Goal: Task Accomplishment & Management: Use online tool/utility

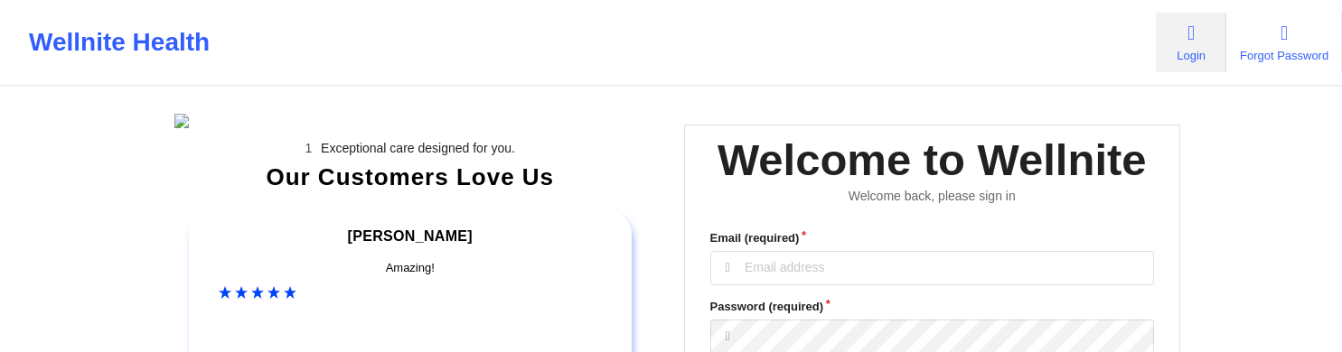
scroll to position [285, 0]
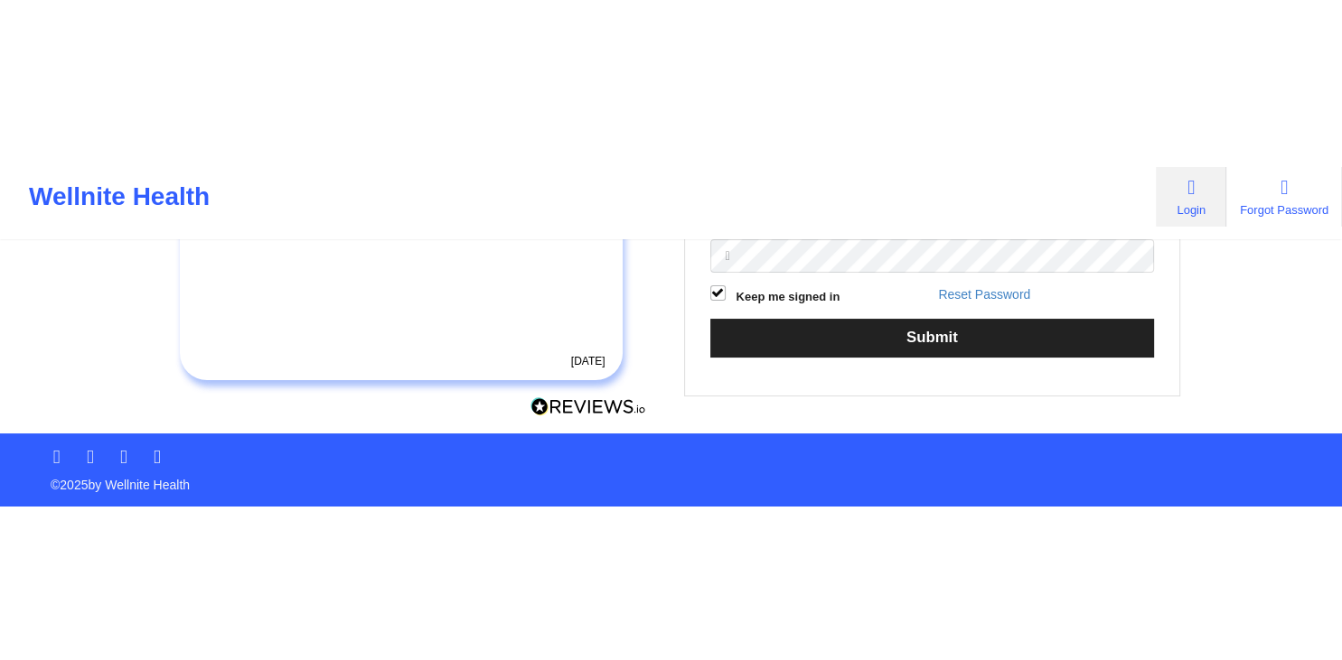
scroll to position [168, 0]
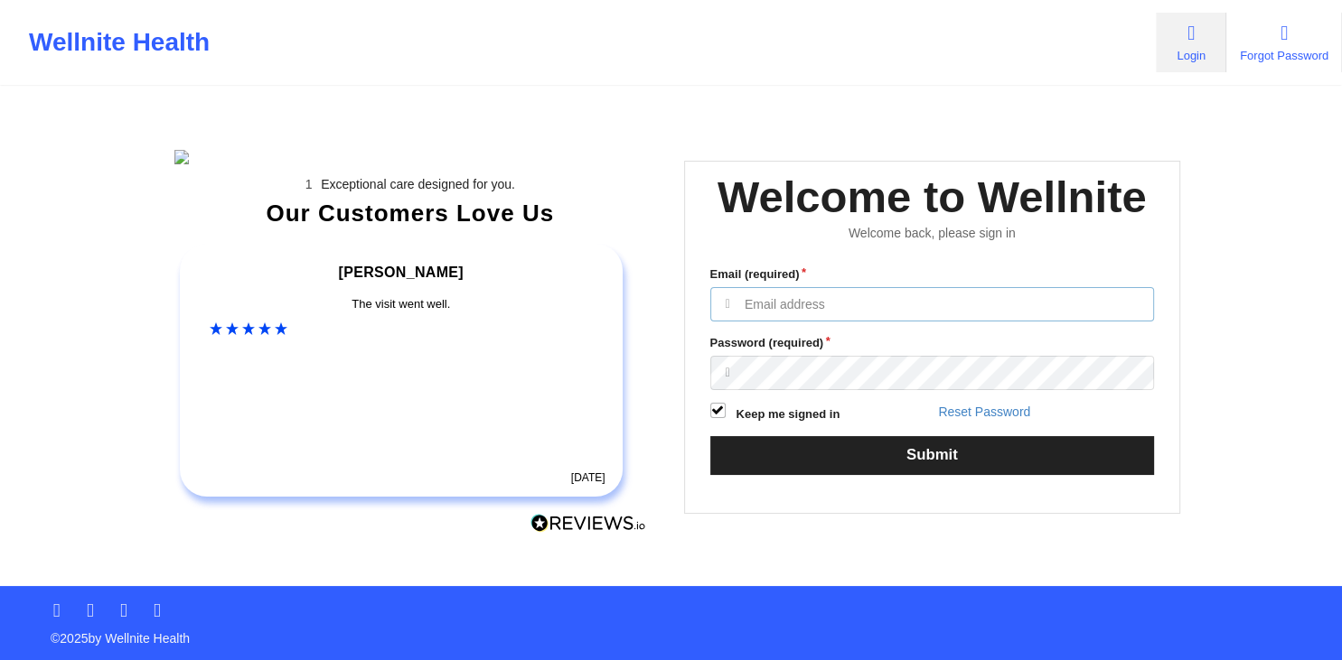
click at [754, 287] on input "Email (required)" at bounding box center [932, 304] width 444 height 34
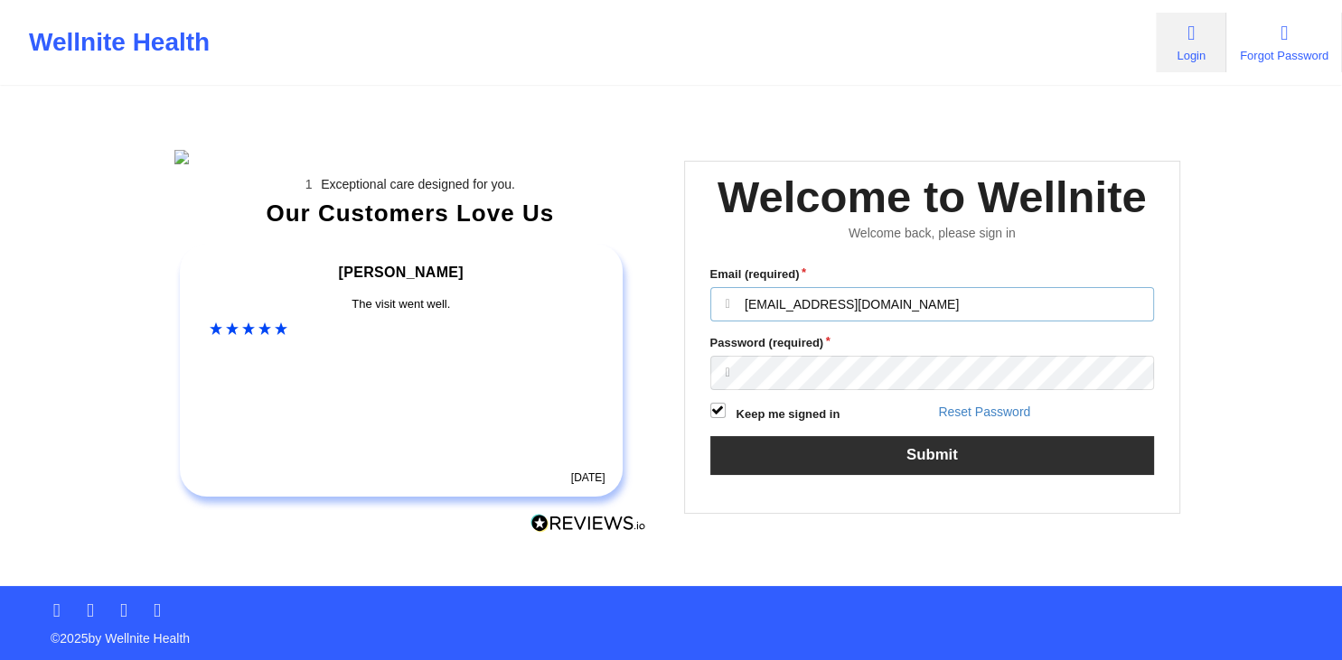
type input "anabelle_gerhold85@example.com"
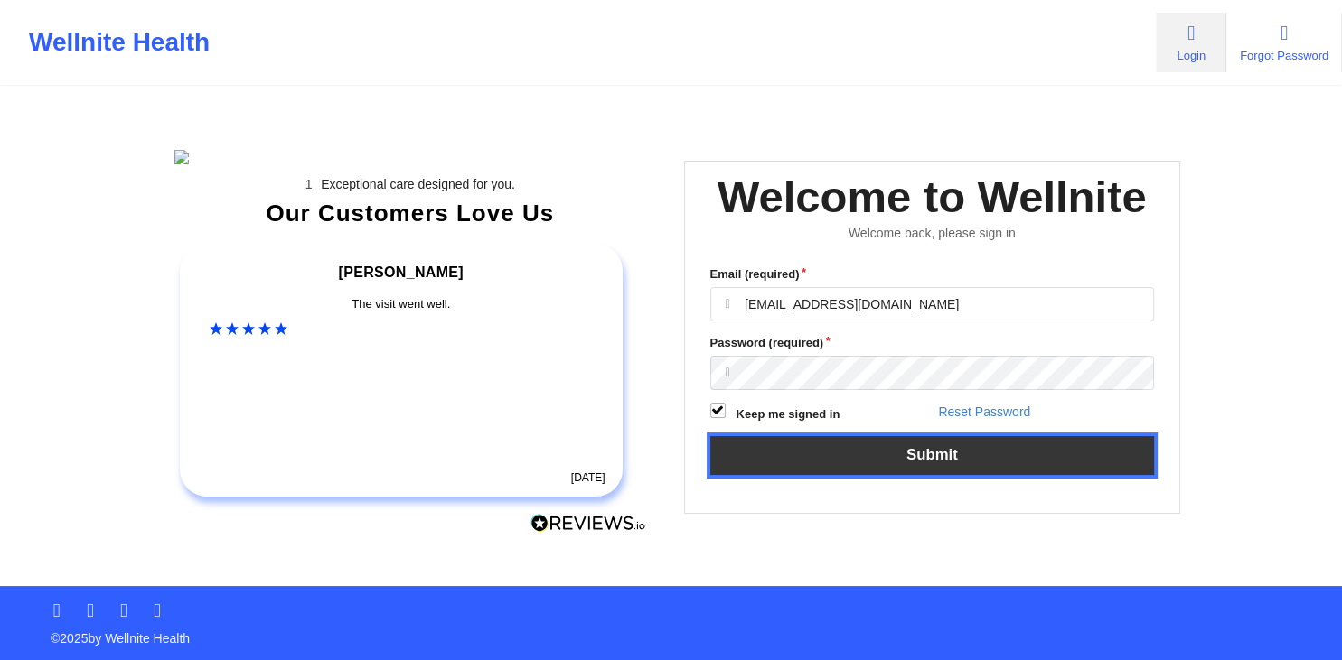
click at [913, 351] on button "Submit" at bounding box center [932, 455] width 444 height 39
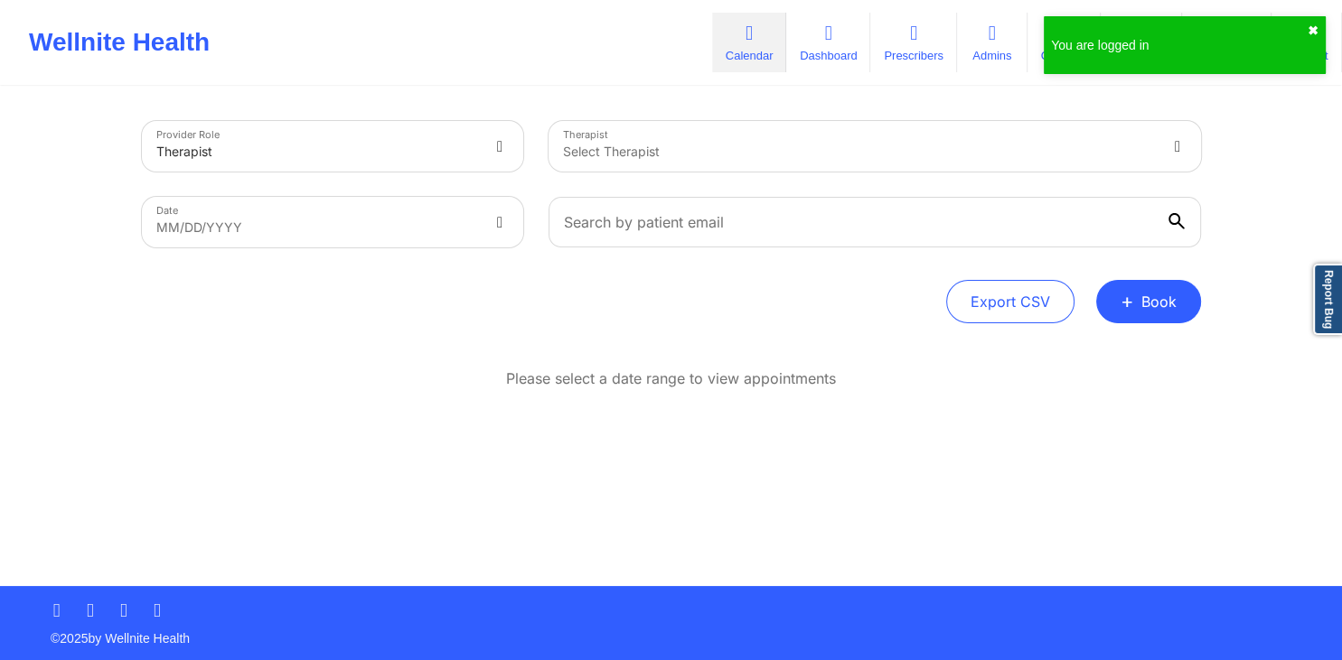
click at [1315, 31] on button "✖︎" at bounding box center [1312, 30] width 11 height 14
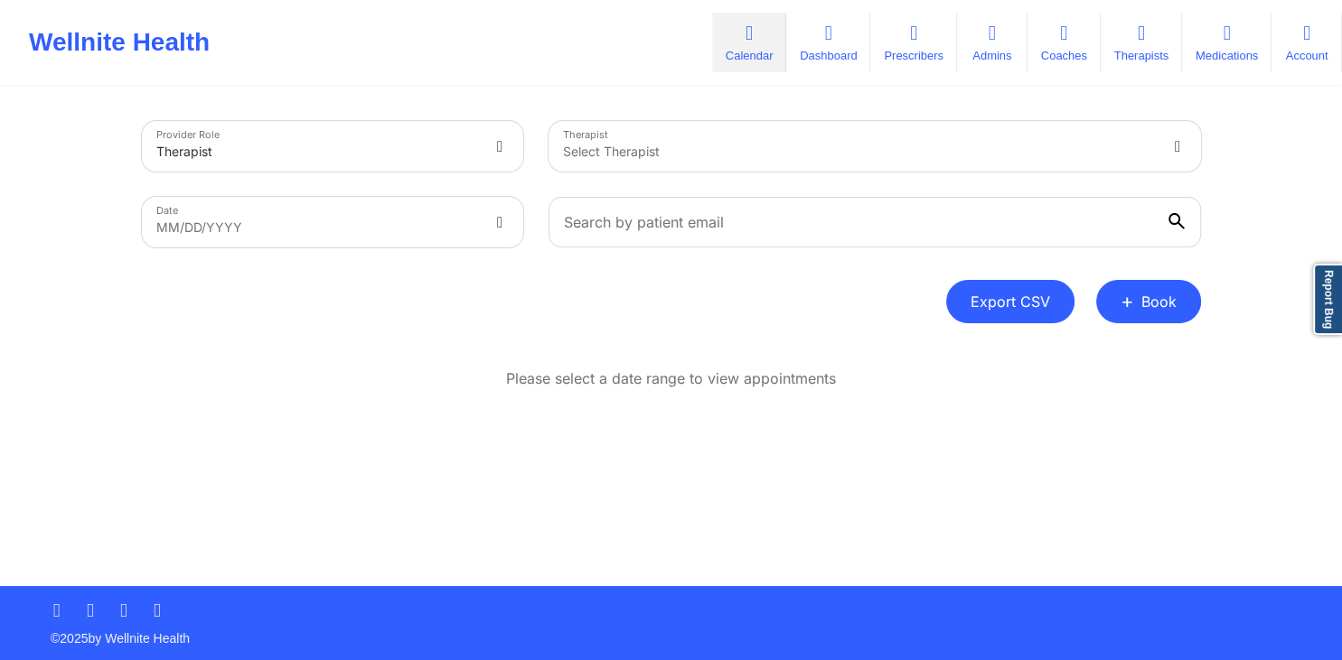
click at [1006, 291] on button "Export CSV" at bounding box center [1010, 301] width 128 height 43
select select "2025-8"
select select "2025-9"
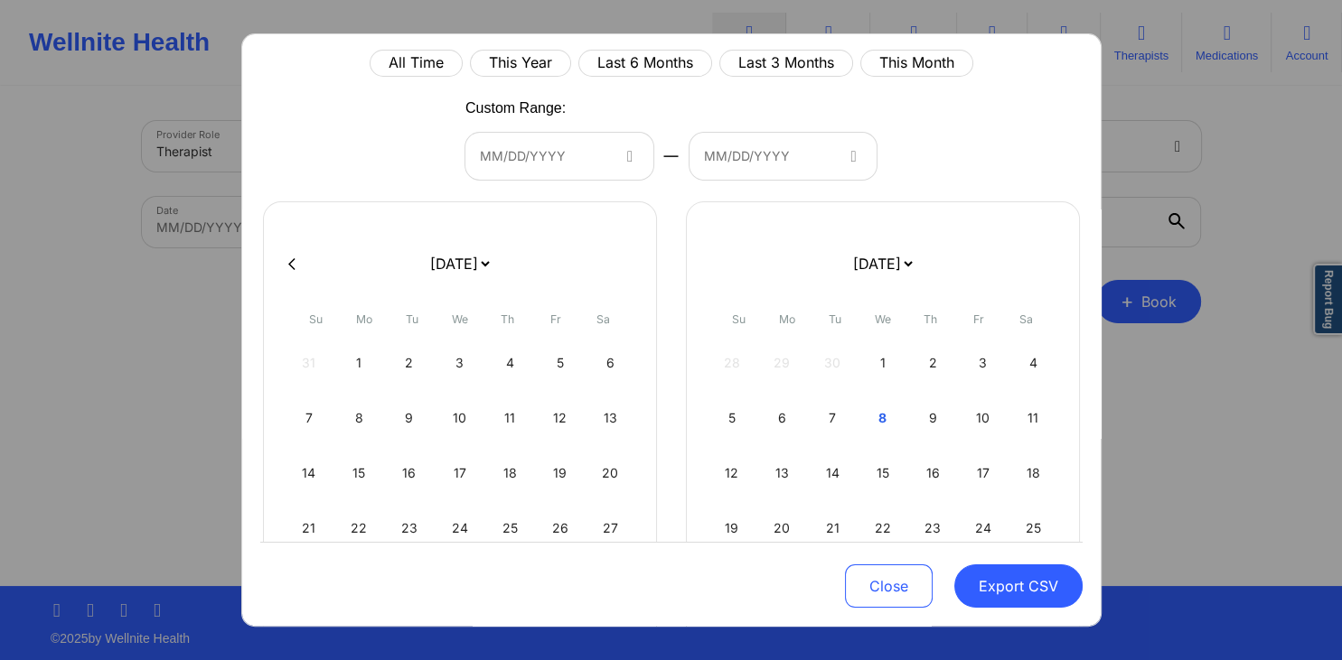
scroll to position [87, 0]
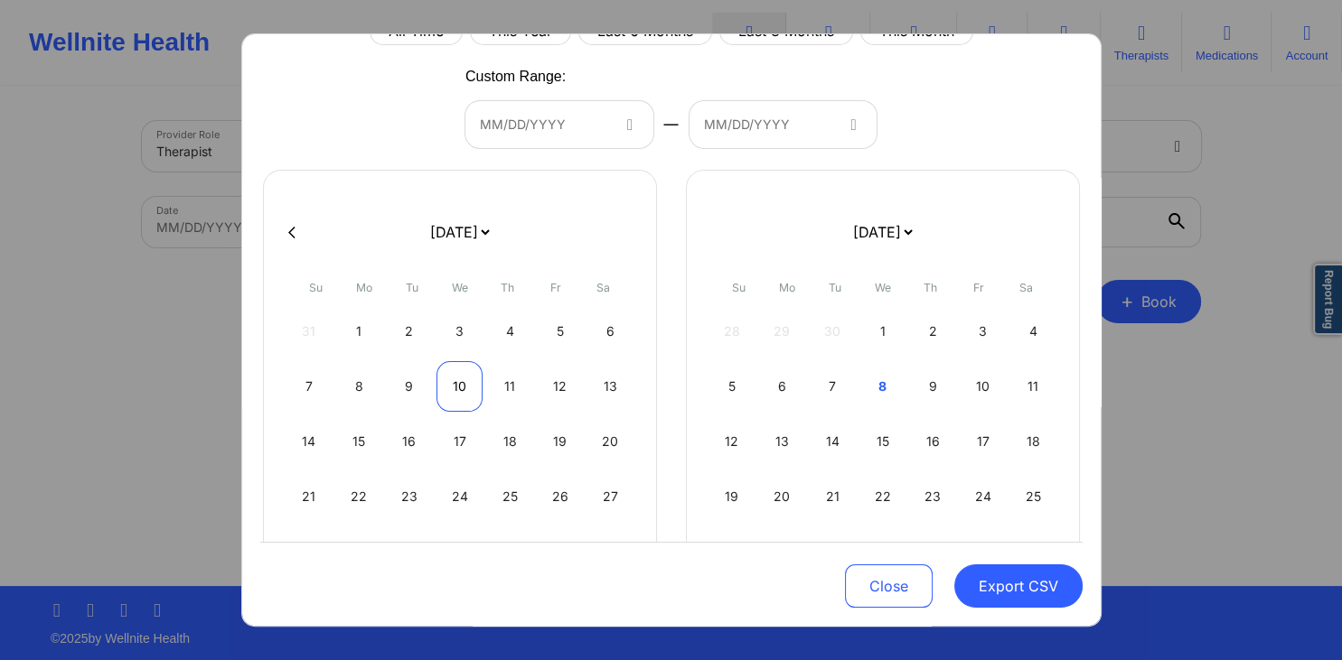
click at [474, 351] on div "10" at bounding box center [459, 386] width 46 height 51
select select "2025-8"
select select "2025-9"
select select "2025-8"
select select "2025-9"
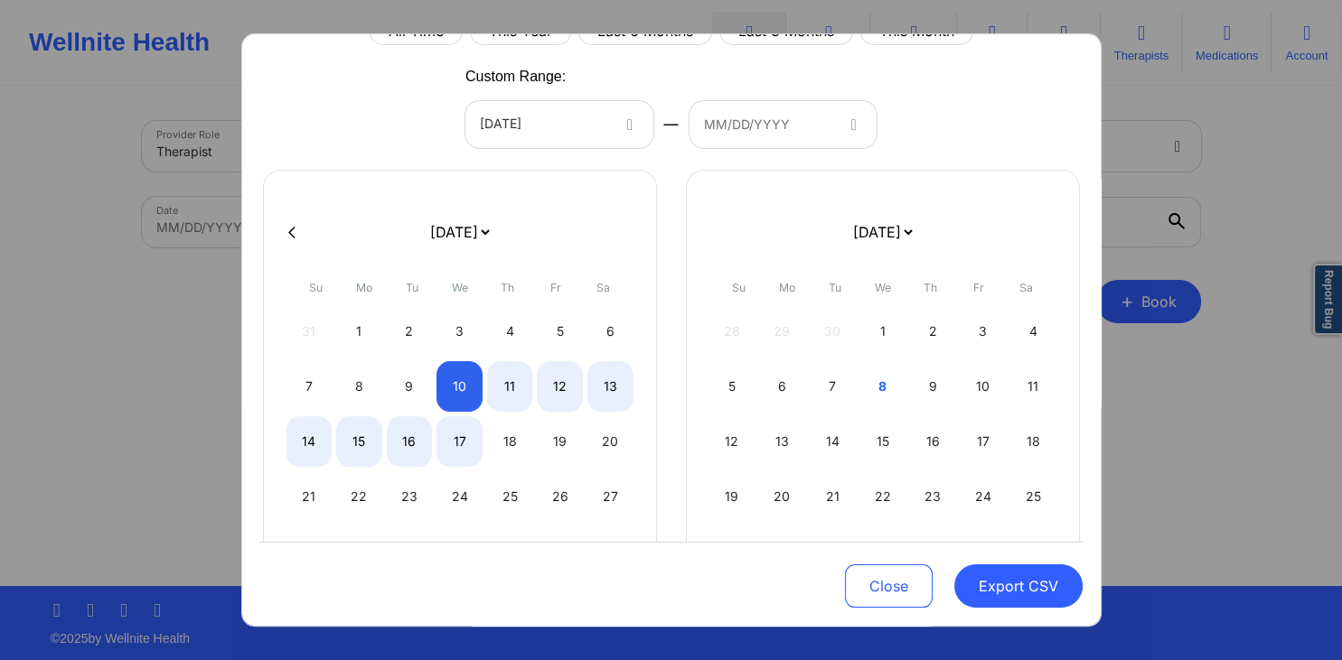
select select "2025-8"
select select "2025-9"
select select "2025-8"
select select "2025-9"
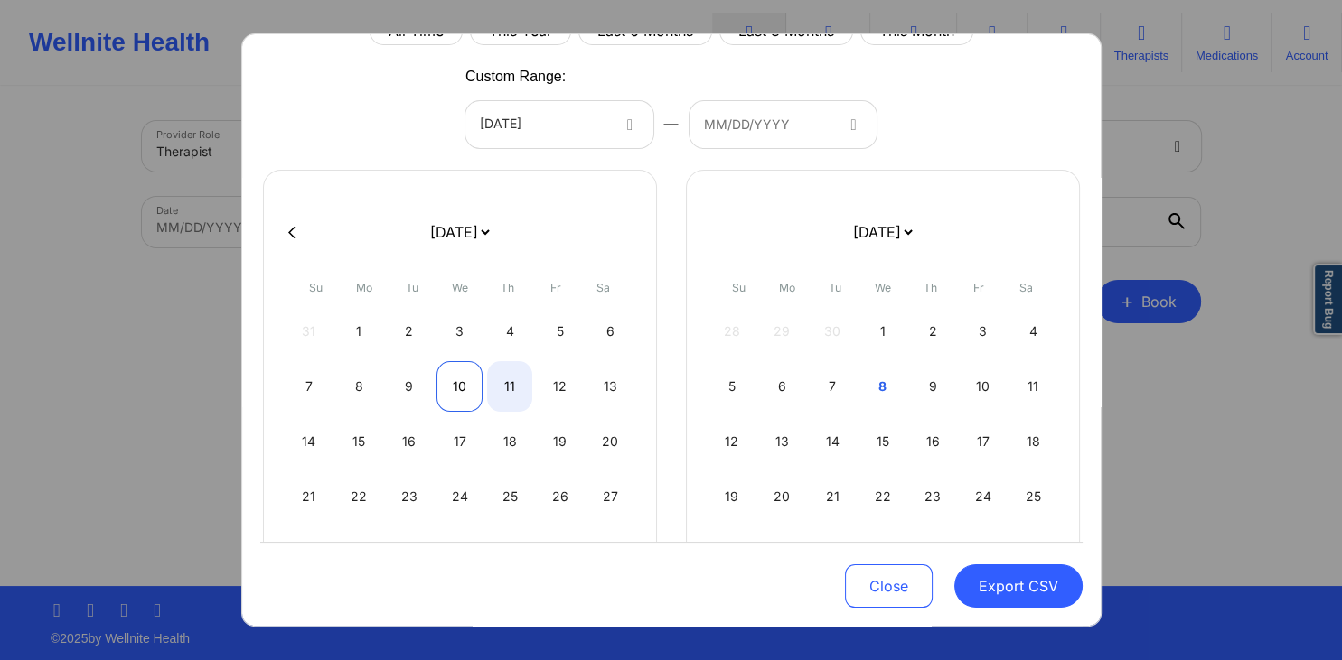
select select "2025-8"
select select "2025-9"
click at [471, 351] on div "10" at bounding box center [459, 386] width 46 height 51
select select "2025-8"
select select "2025-9"
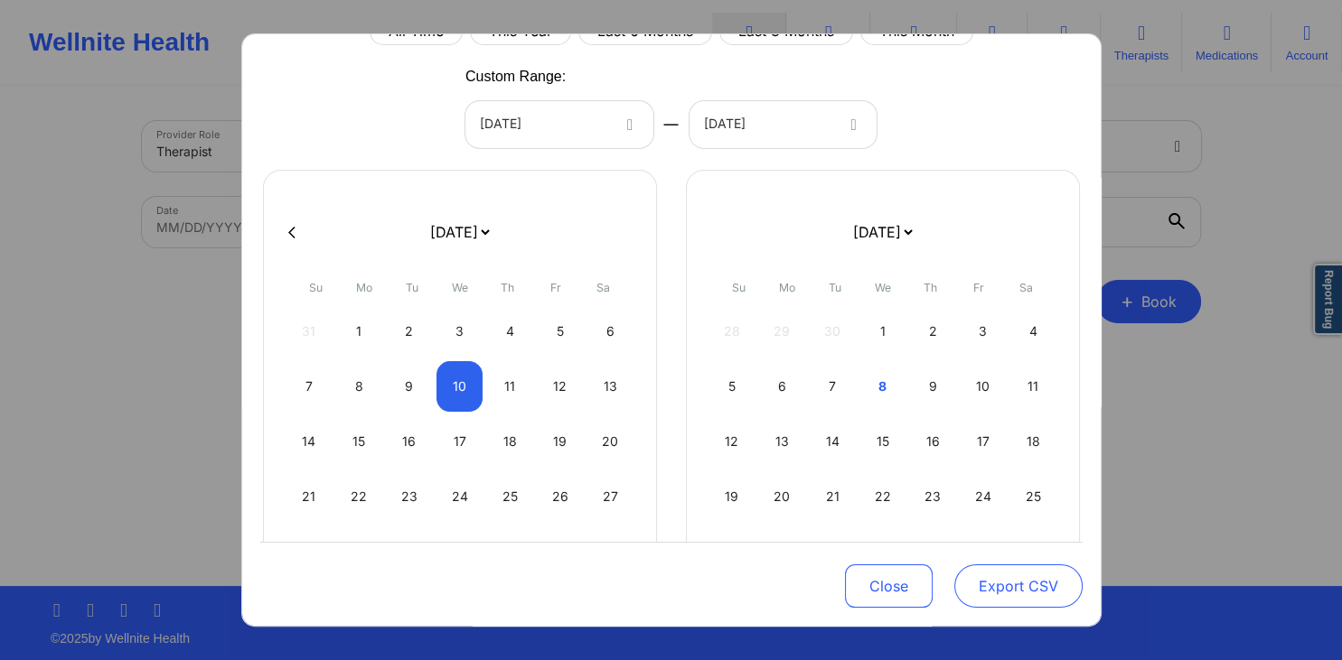
click at [1006, 351] on button "Export CSV" at bounding box center [1018, 586] width 128 height 43
select select "2025-8"
select select "2025-9"
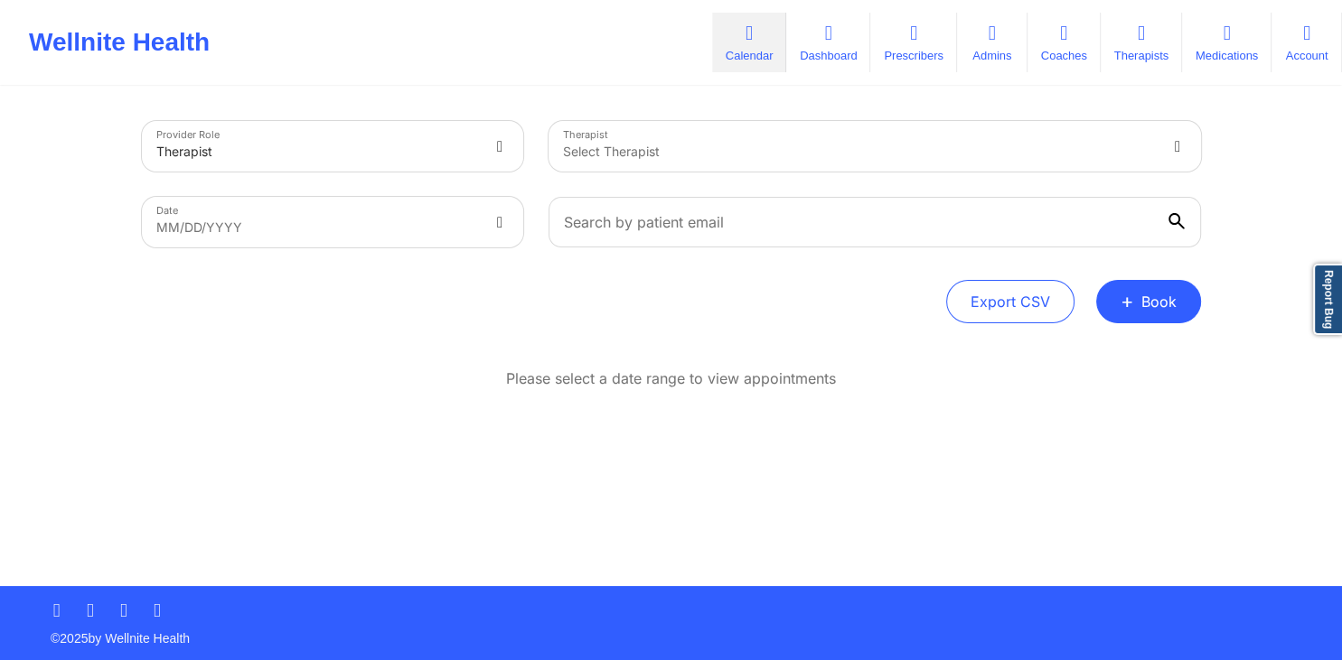
click at [522, 300] on div "Export CSV + Book" at bounding box center [671, 301] width 1059 height 43
click at [956, 291] on button "Export CSV" at bounding box center [1010, 301] width 128 height 43
select select "2025-8"
select select "2025-9"
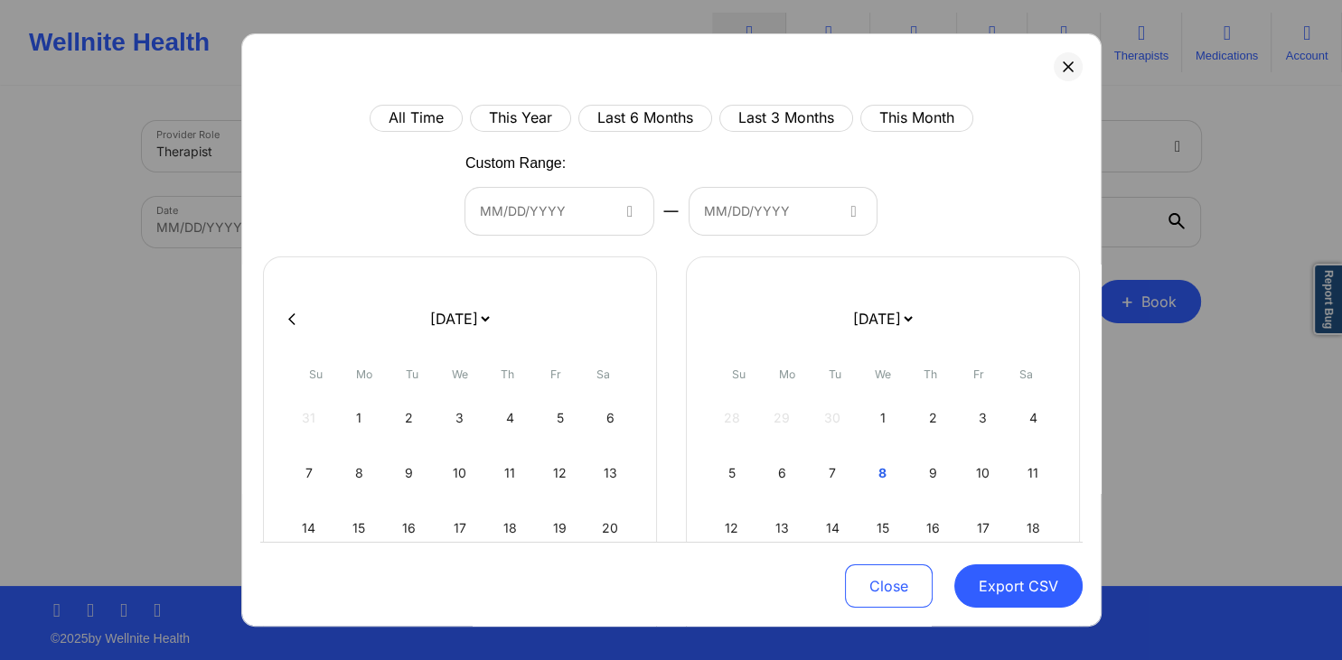
click at [297, 318] on div at bounding box center [671, 318] width 822 height 27
click at [296, 318] on button at bounding box center [292, 319] width 18 height 15
select select "2025-6"
select select "2025-7"
click at [295, 318] on button at bounding box center [292, 319] width 18 height 15
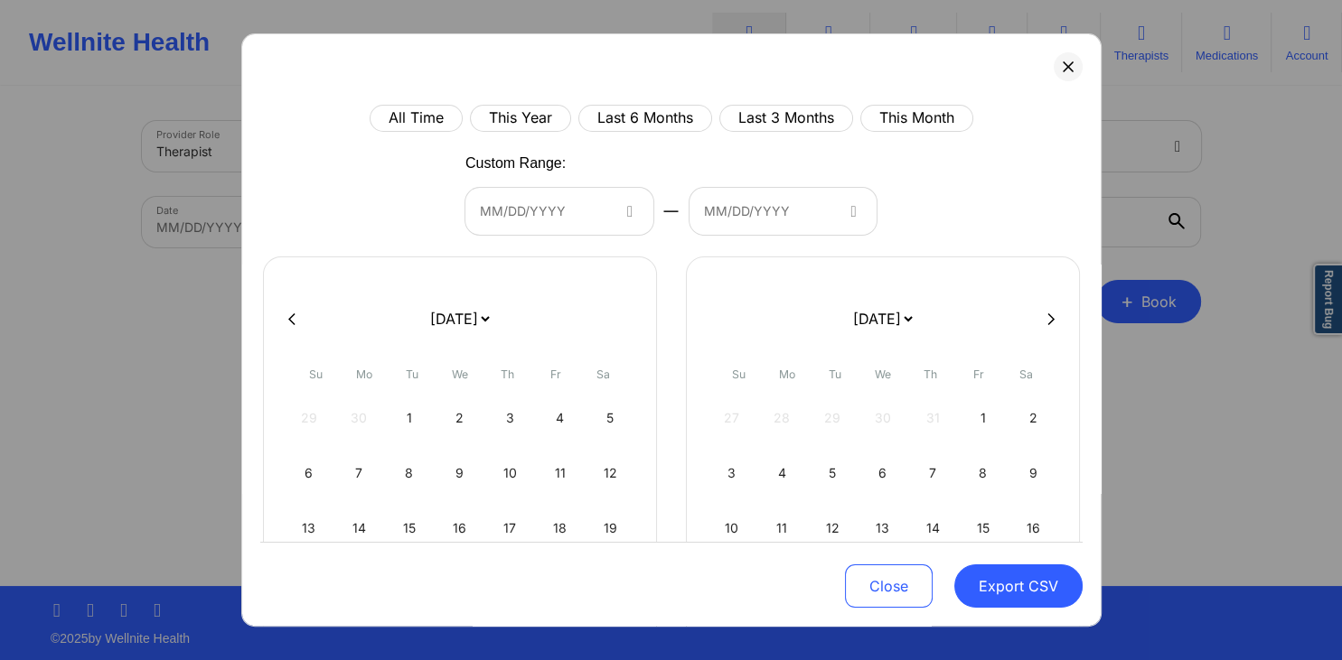
select select "2025-5"
select select "2025-6"
click at [322, 351] on div "1" at bounding box center [309, 418] width 46 height 51
select select "2025-5"
select select "2025-6"
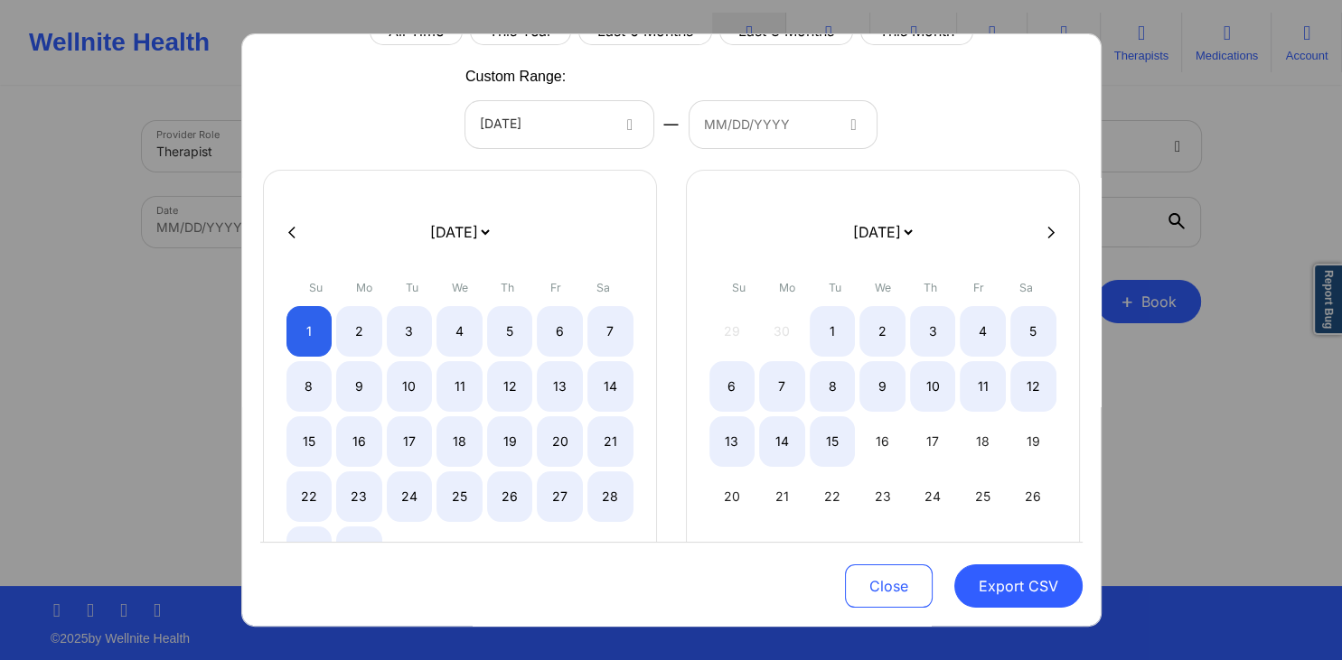
select select "2025-5"
select select "2025-6"
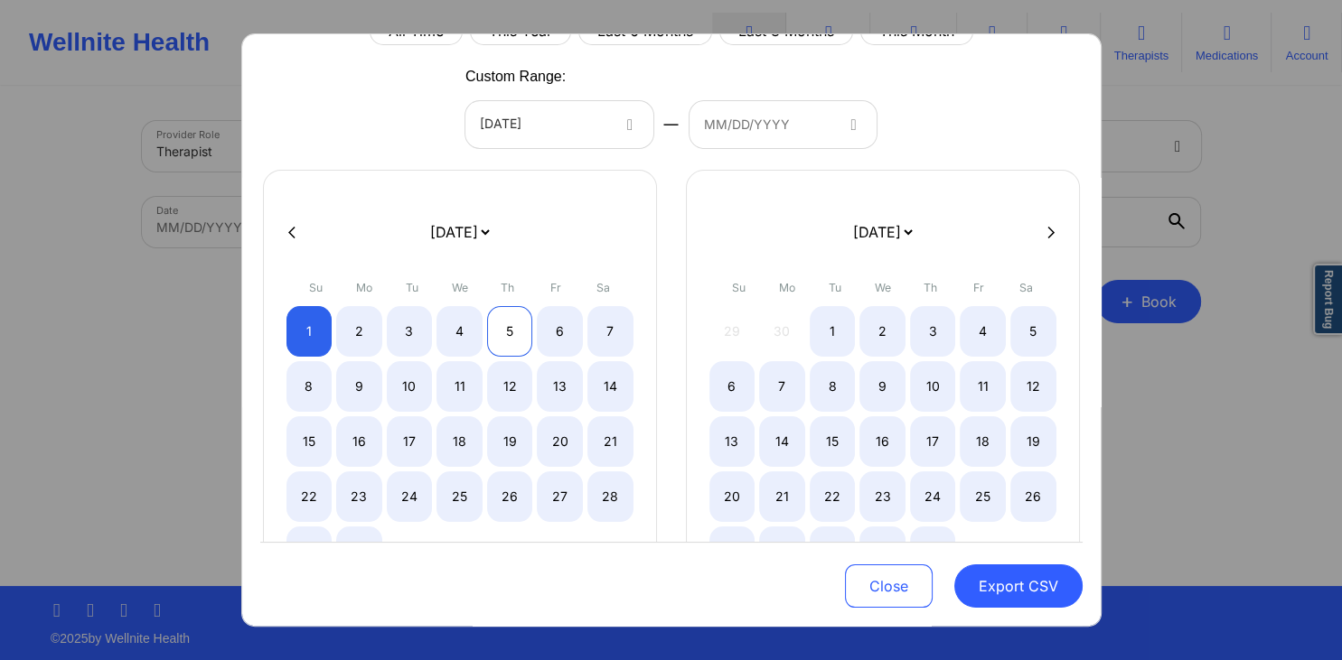
select select "2025-5"
select select "2025-6"
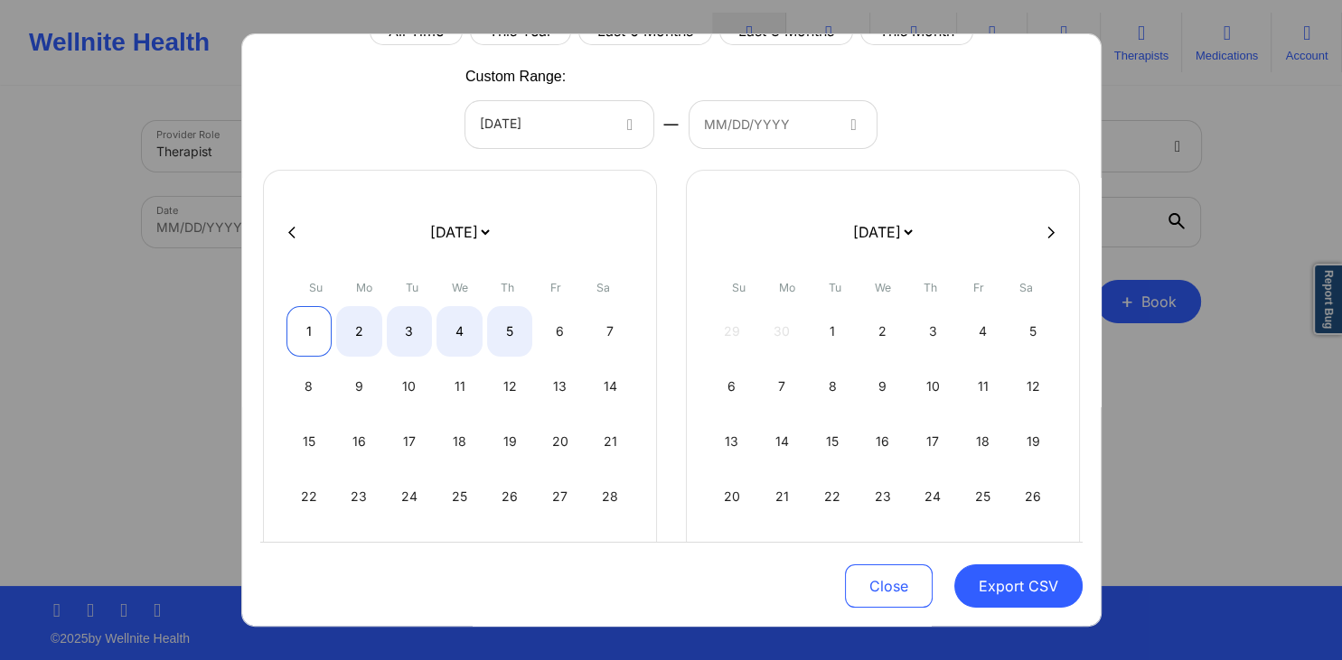
select select "2025-5"
select select "2025-6"
click at [325, 338] on div "1" at bounding box center [309, 331] width 46 height 51
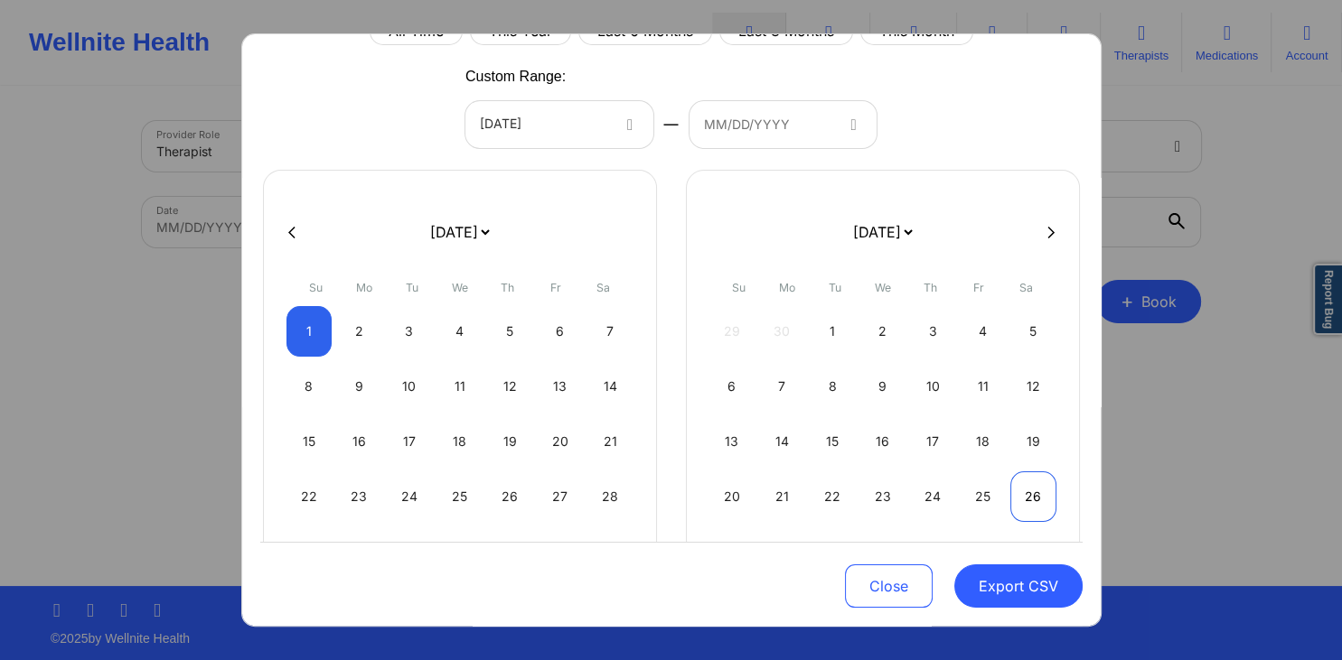
select select "2025-5"
select select "2025-6"
click at [1031, 351] on button "Export CSV" at bounding box center [1018, 586] width 128 height 43
select select "2025-5"
select select "2025-6"
